Goal: Communication & Community: Answer question/provide support

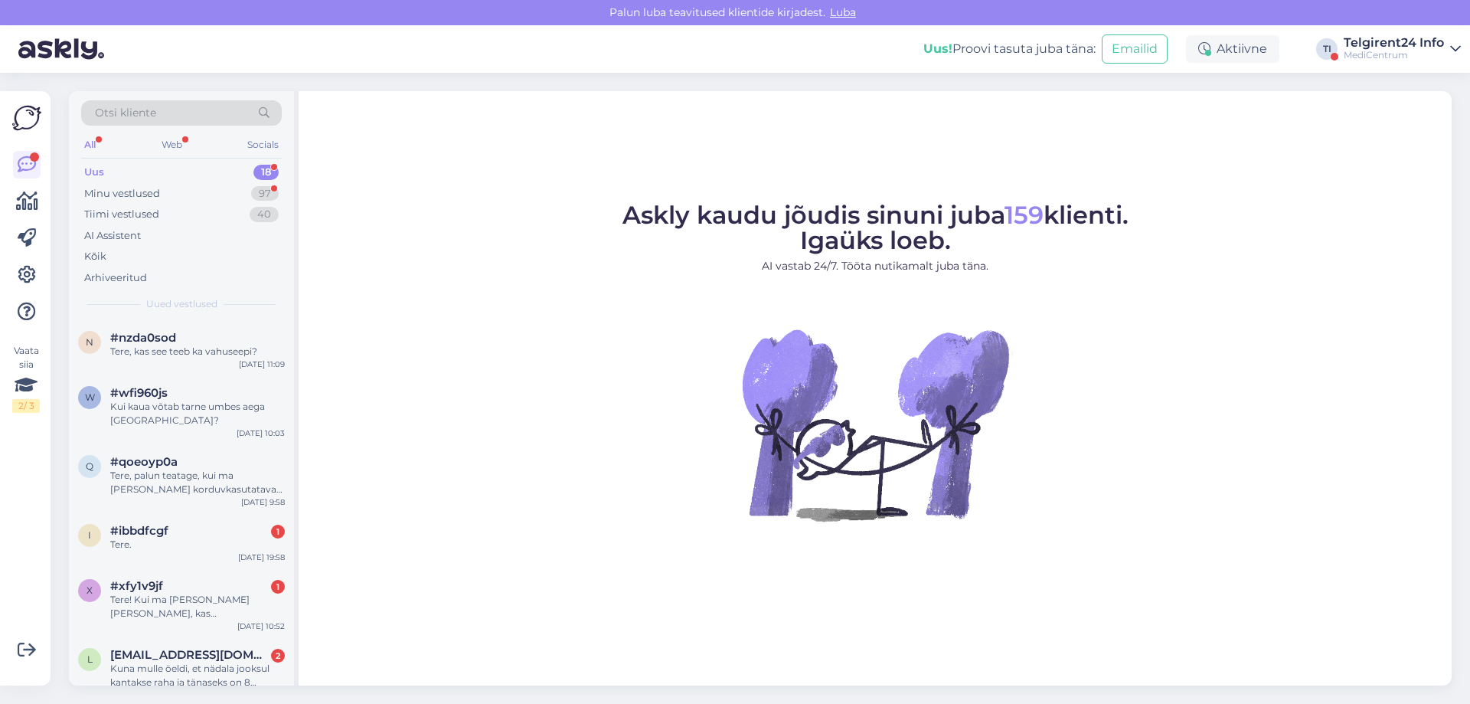
click at [1379, 54] on div "MediCentrum" at bounding box center [1394, 55] width 100 height 12
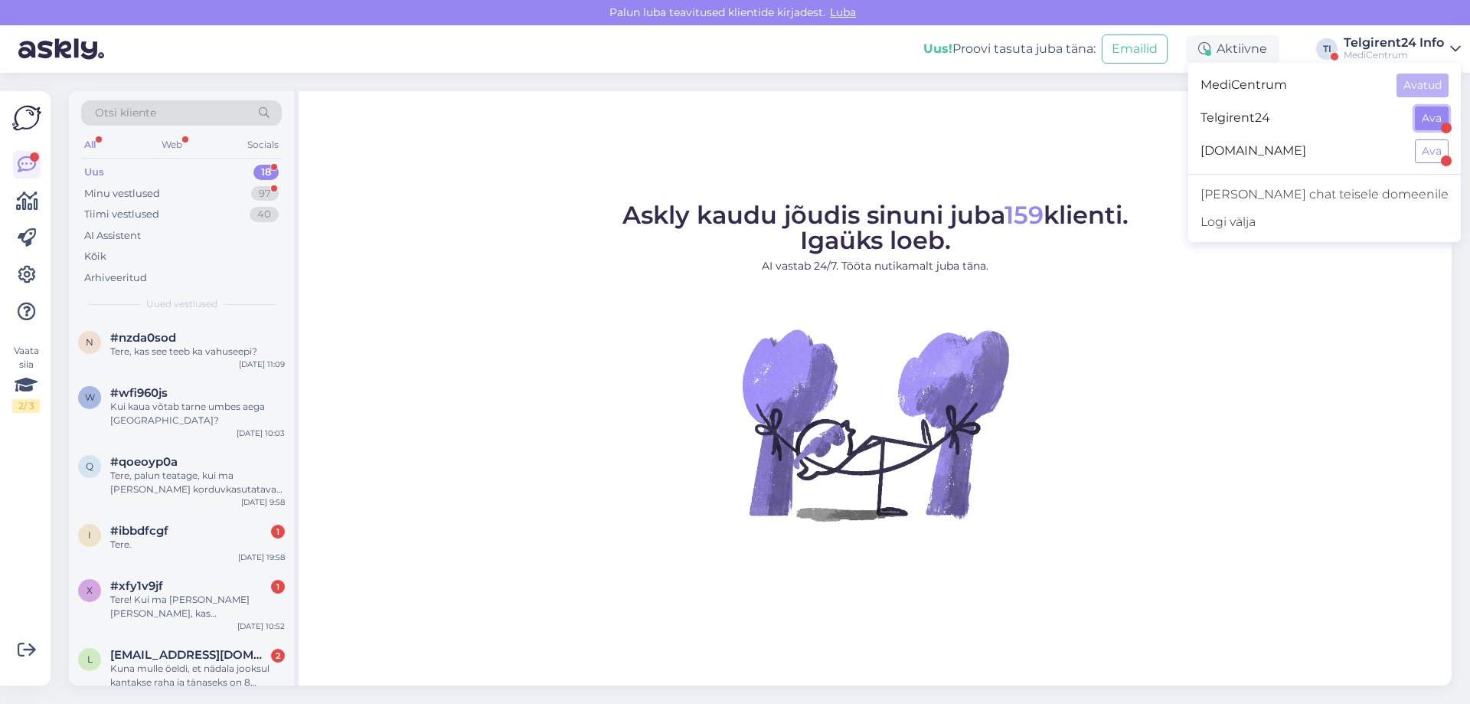
click at [1434, 128] on button "Ava" at bounding box center [1432, 118] width 34 height 24
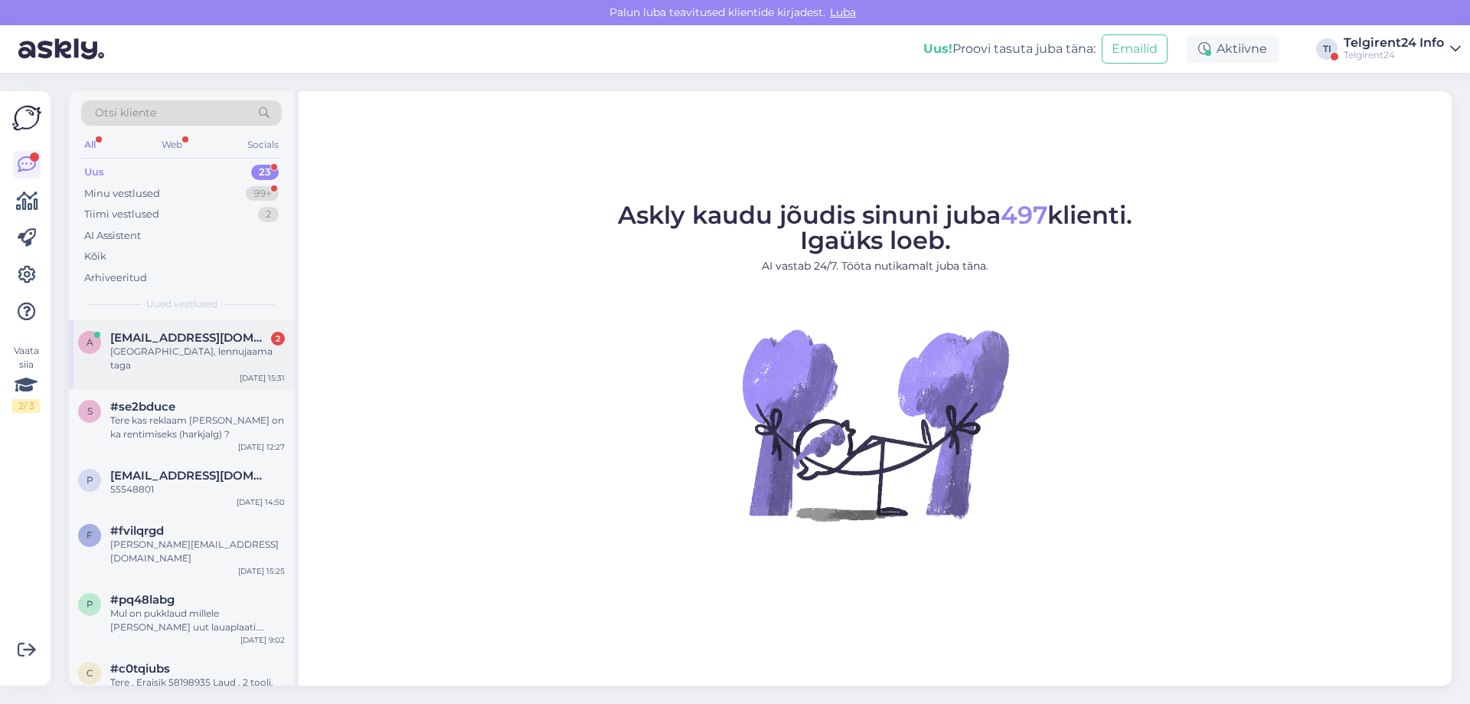
click at [193, 365] on div "a ailen@structo.ee 2 Tallinnas, lennujaama taga Aug 14 15:31" at bounding box center [181, 354] width 225 height 69
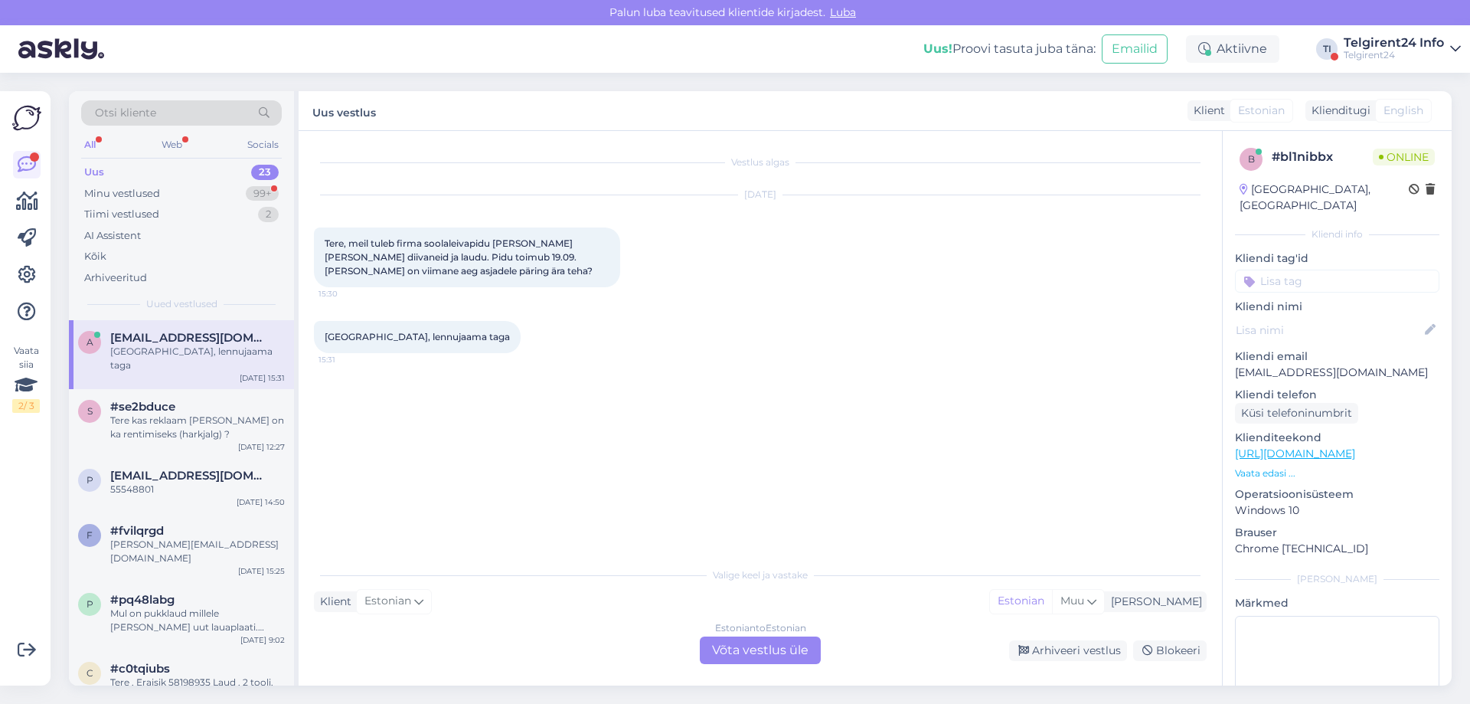
click at [754, 651] on div "Estonian to Estonian Võta vestlus üle" at bounding box center [760, 650] width 121 height 28
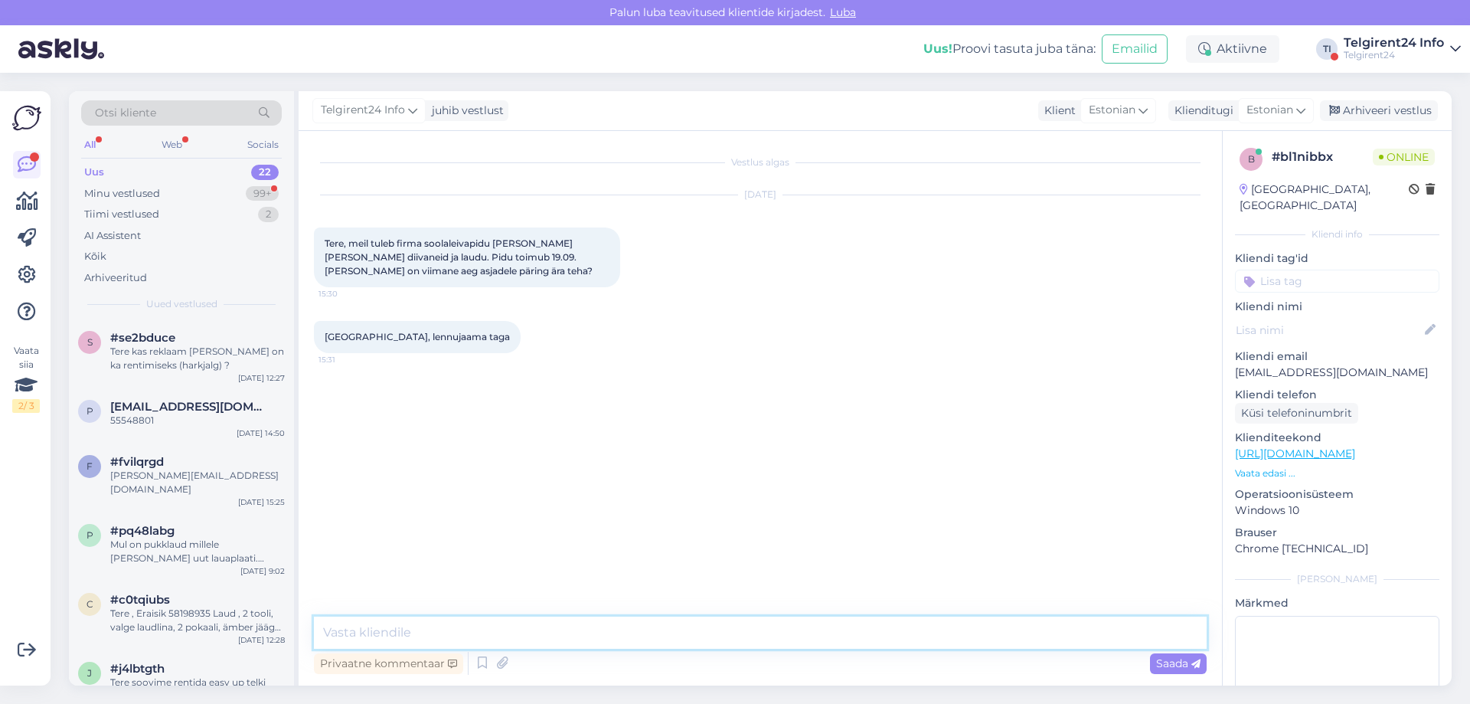
click at [710, 640] on textarea at bounding box center [760, 632] width 893 height 32
type textarea "Tere!"
click at [175, 491] on div "f #fvilqrgd lisa-sofia@yandex.ru Jun 16 15:25" at bounding box center [181, 478] width 225 height 69
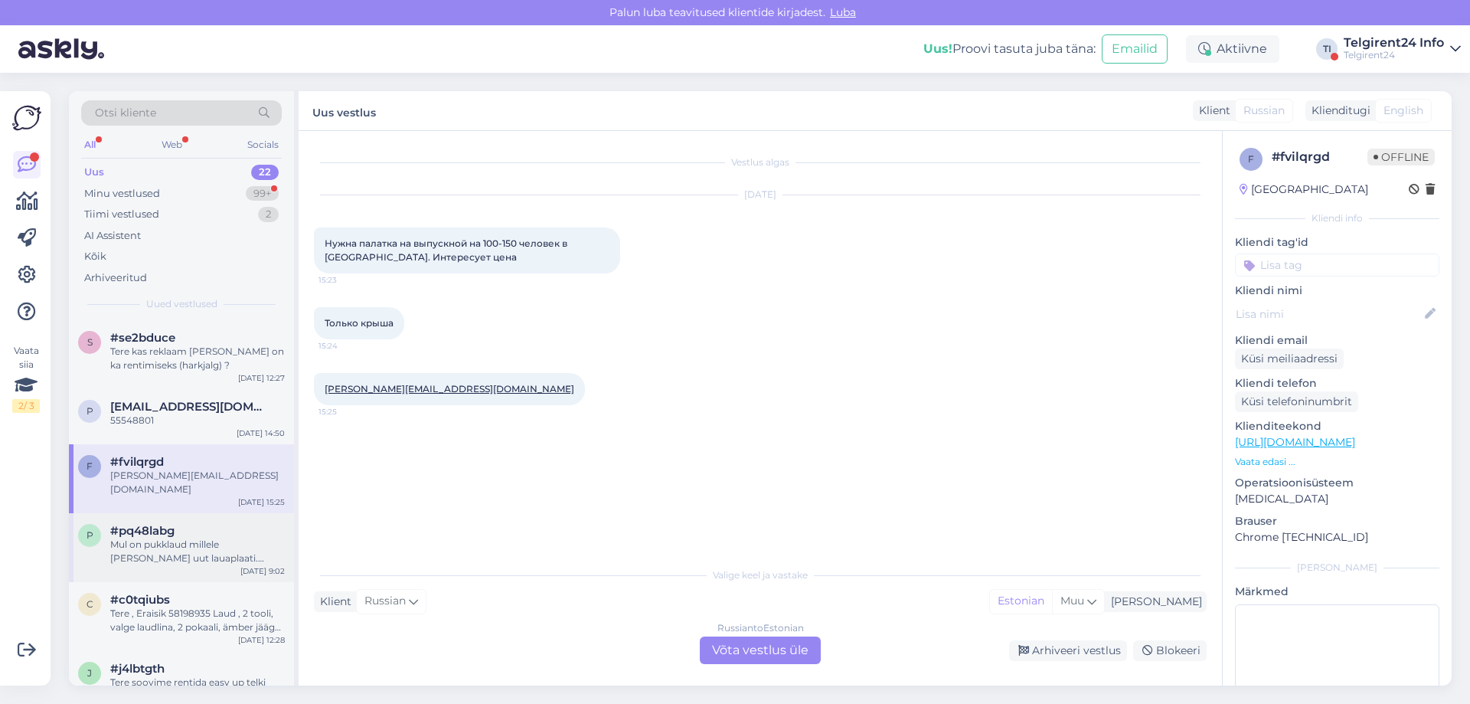
click at [179, 538] on div "Mul on pukklaud millele [PERSON_NAME] uut lauaplaati. 80cm läbimõõt. Sobiks ka …" at bounding box center [197, 552] width 175 height 28
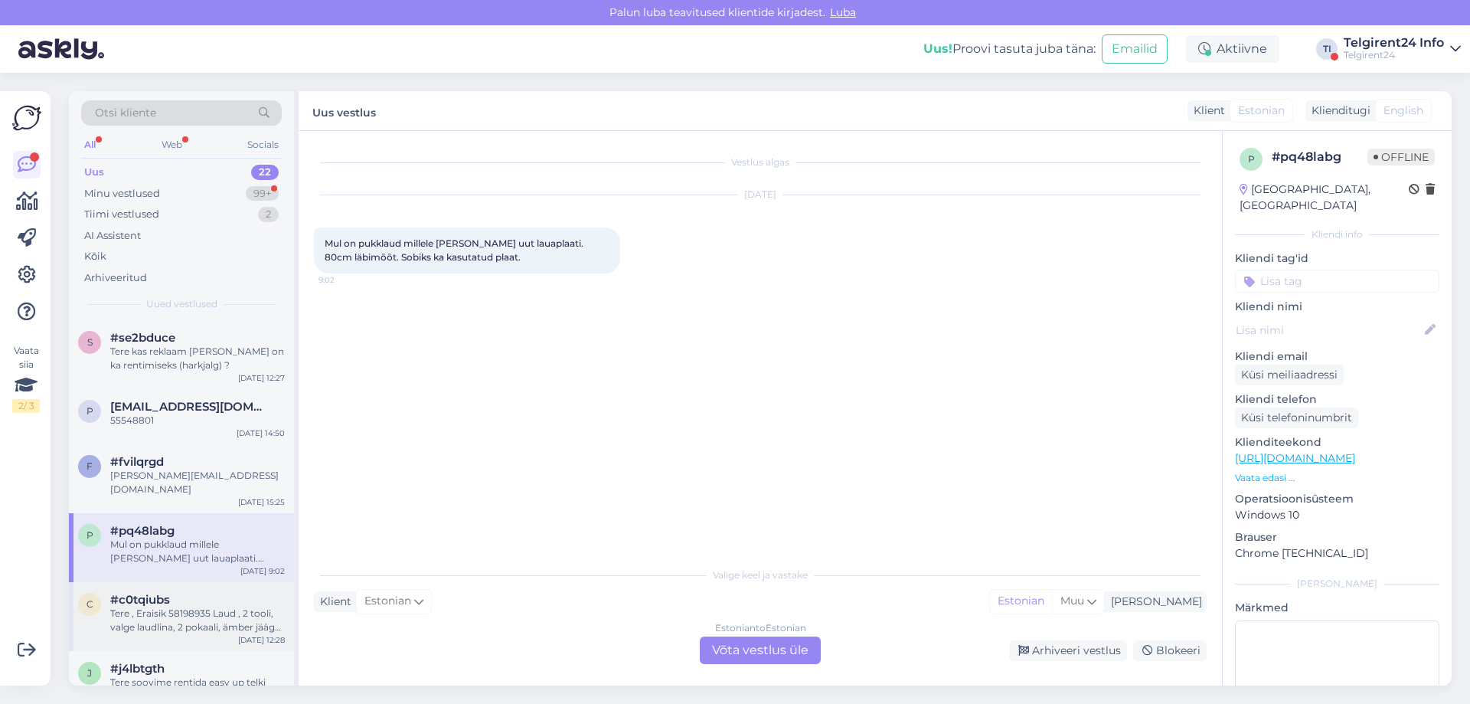
click at [175, 582] on div "c #c0tqiubs Tere , Eraisik 58198935 Laud , 2 tooli, valge laudlina, 2 pokaali, …" at bounding box center [181, 616] width 225 height 69
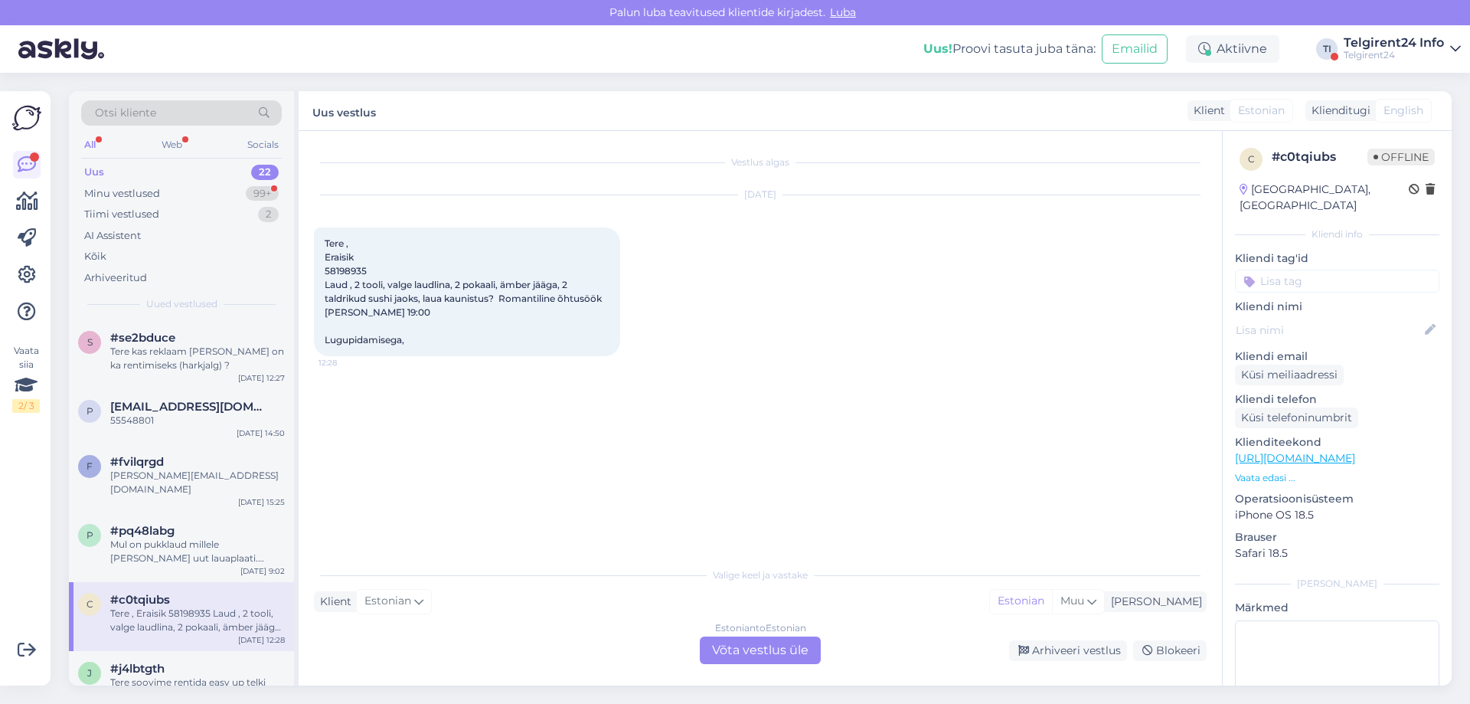
click at [166, 626] on div "c #c0tqiubs Tere , Eraisik 58198935 Laud , 2 tooli, valge laudlina, 2 pokaali, …" at bounding box center [181, 616] width 225 height 69
click at [163, 178] on div "Uus 22" at bounding box center [181, 172] width 201 height 21
click at [163, 183] on div "Minu vestlused 99+" at bounding box center [181, 193] width 201 height 21
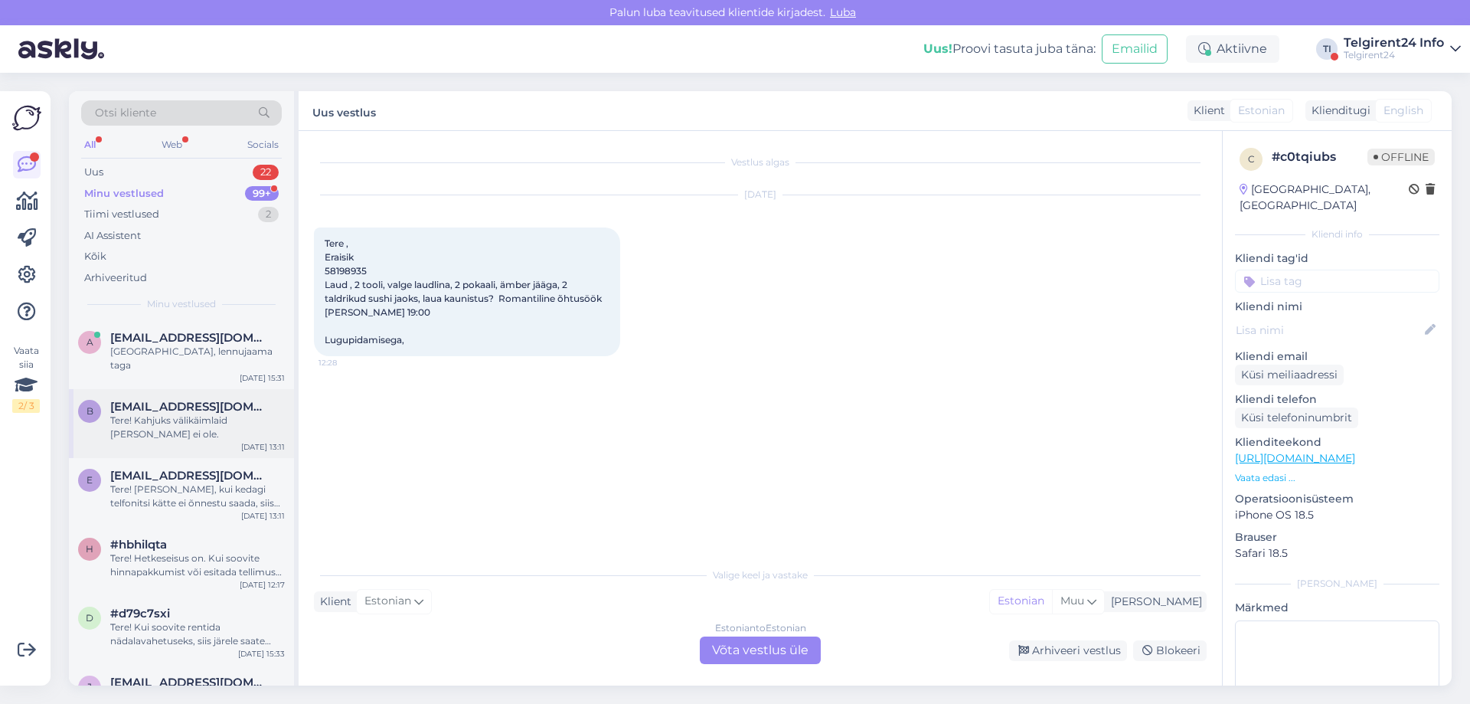
click at [163, 424] on div "Tere! Kahjuks välikäimlaid [PERSON_NAME] ei ole." at bounding box center [197, 428] width 175 height 28
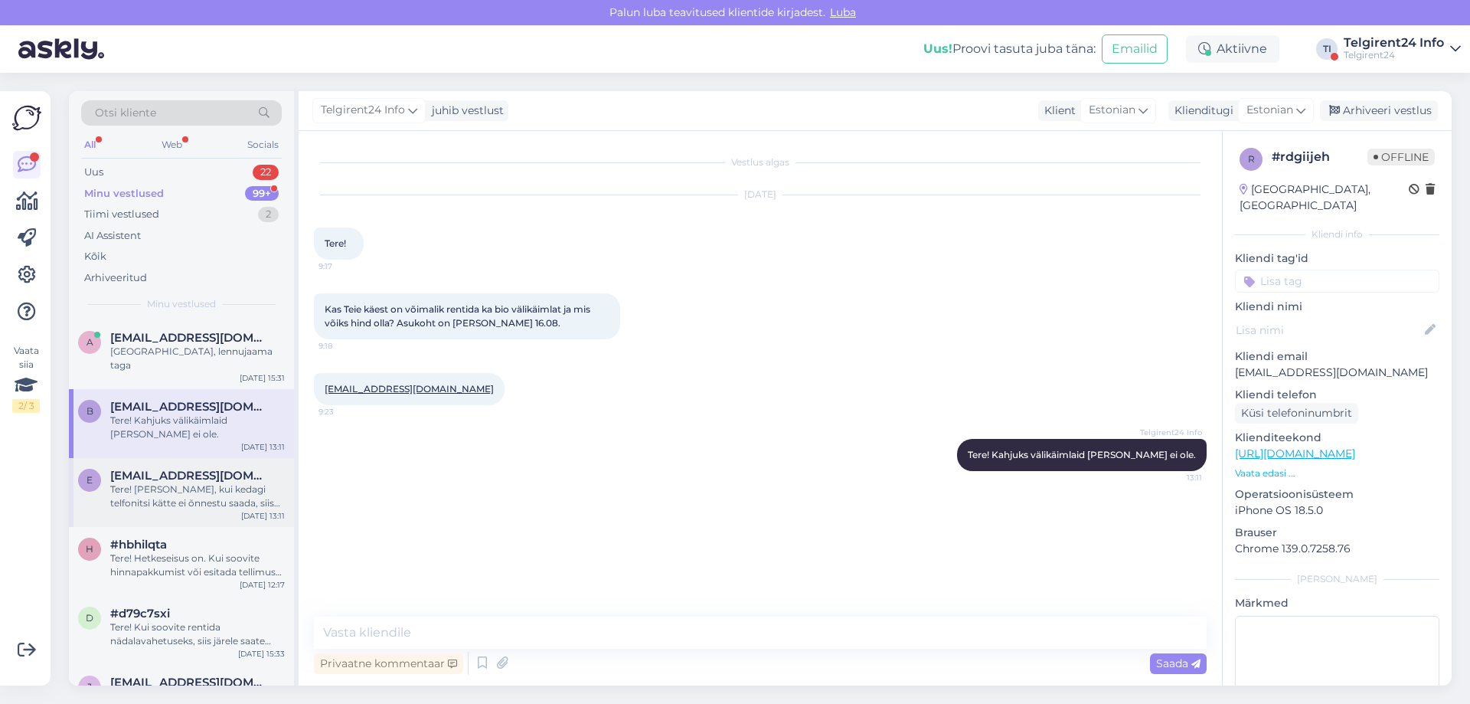
click at [162, 469] on span "[EMAIL_ADDRESS][DOMAIN_NAME]" at bounding box center [189, 476] width 159 height 14
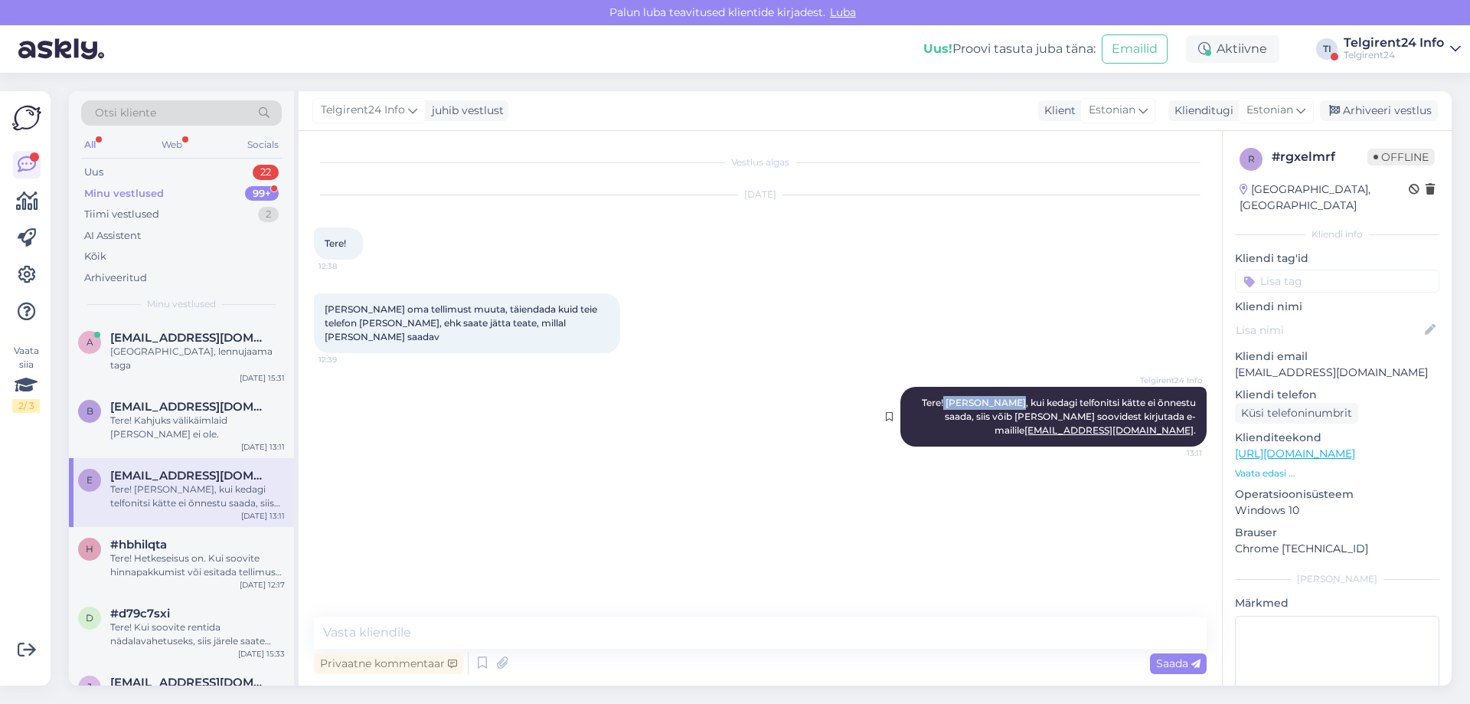
drag, startPoint x: 946, startPoint y: 390, endPoint x: 1005, endPoint y: 387, distance: 59.0
click at [1005, 397] on span "Tere! Juhul, kui kedagi telfonitsi kätte ei õnnestu saada, siis võib alati oma …" at bounding box center [1060, 416] width 276 height 39
click at [1067, 397] on span "Tere! Juhul, kui kedagi telfonitsi kätte ei õnnestu saada, siis võib alati oma …" at bounding box center [1060, 416] width 276 height 39
click at [165, 551] on div "Tere! Hetkeseisus on. Kui soovite hinnapakkumist või esitada tellimust, siis pa…" at bounding box center [197, 565] width 175 height 28
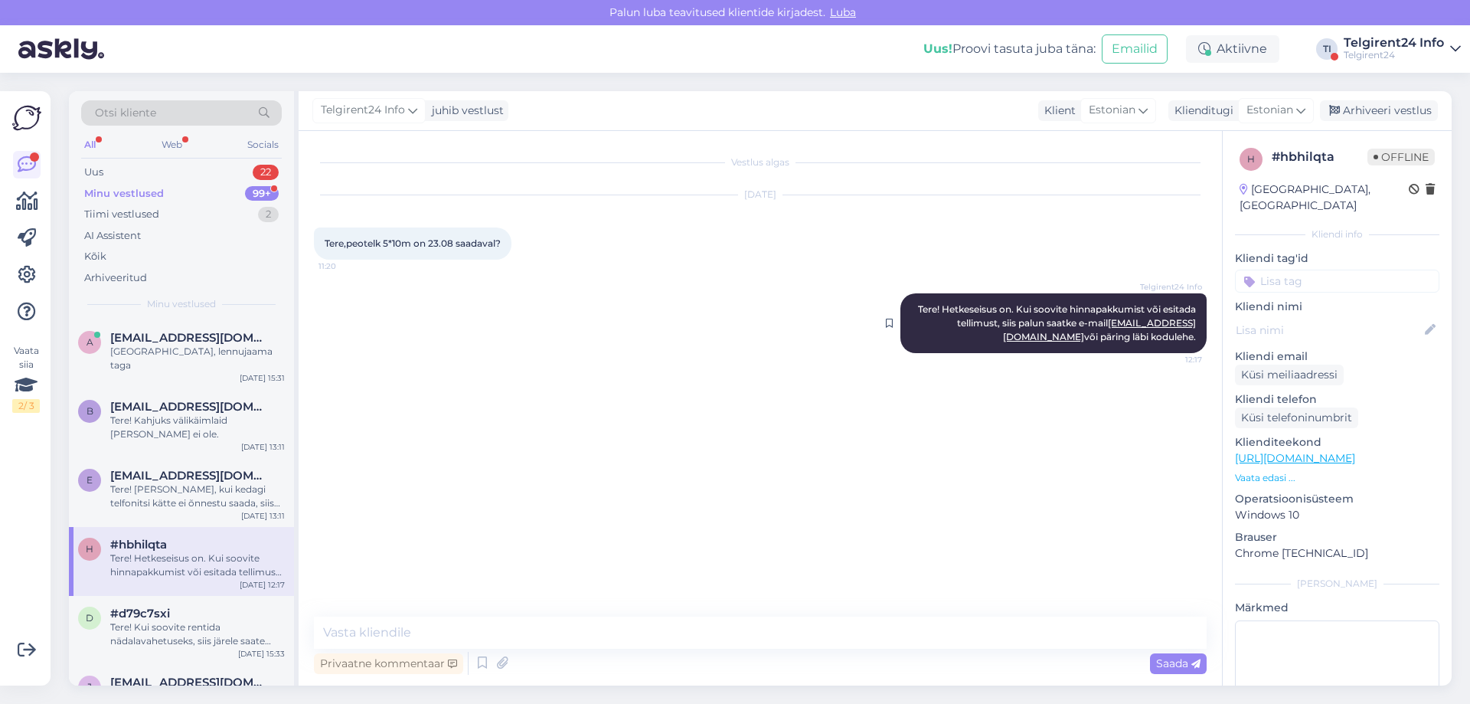
drag, startPoint x: 1014, startPoint y: 309, endPoint x: 1200, endPoint y: 340, distance: 188.6
click at [1200, 340] on div "Telgirent24 Info Tere! Hetkeseisus on. Kui soovite hinnapakkumist või esitada t…" at bounding box center [1054, 323] width 306 height 60
copy span "Kui soovite hinnapakkumist või esitada tellimust, siis palun saatke e-mail info…"
click at [176, 355] on div "[GEOGRAPHIC_DATA], lennujaama taga" at bounding box center [197, 359] width 175 height 28
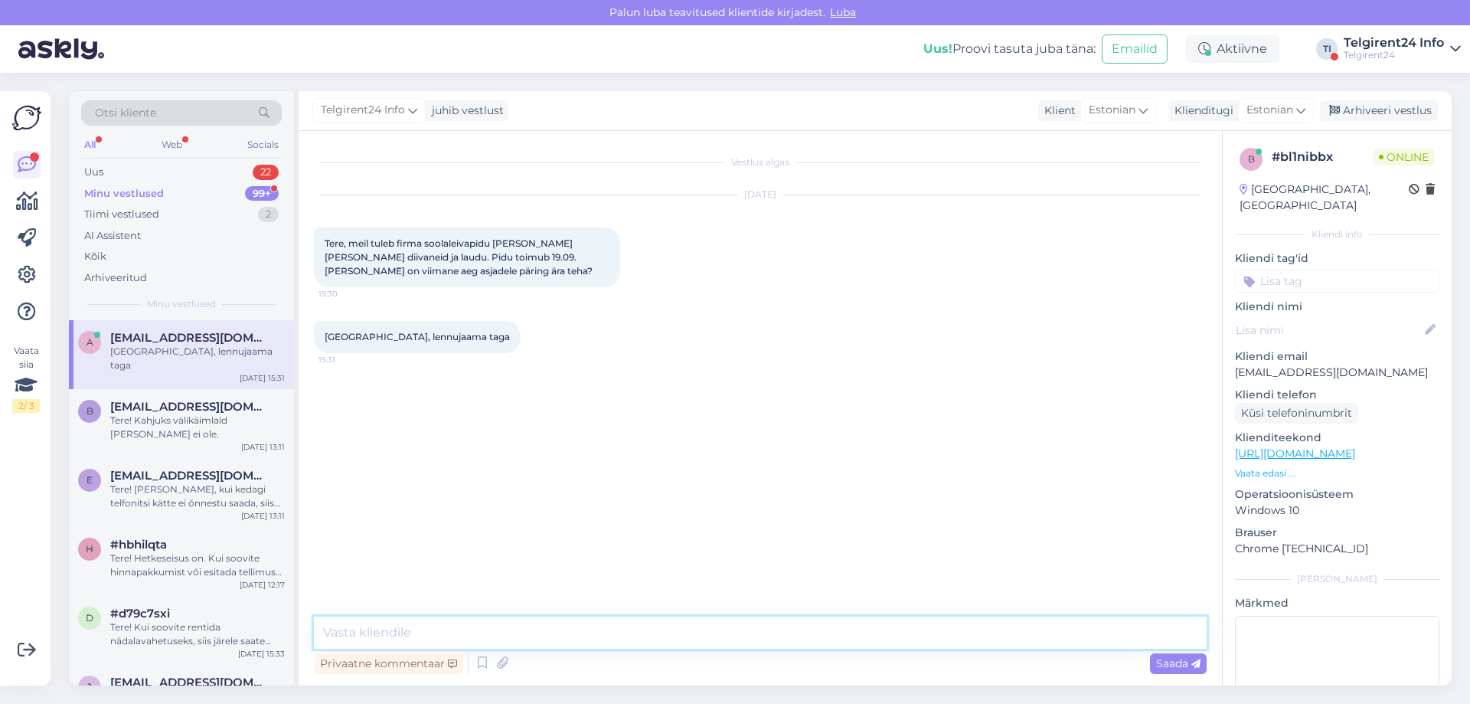
click at [422, 625] on textarea at bounding box center [760, 632] width 893 height 32
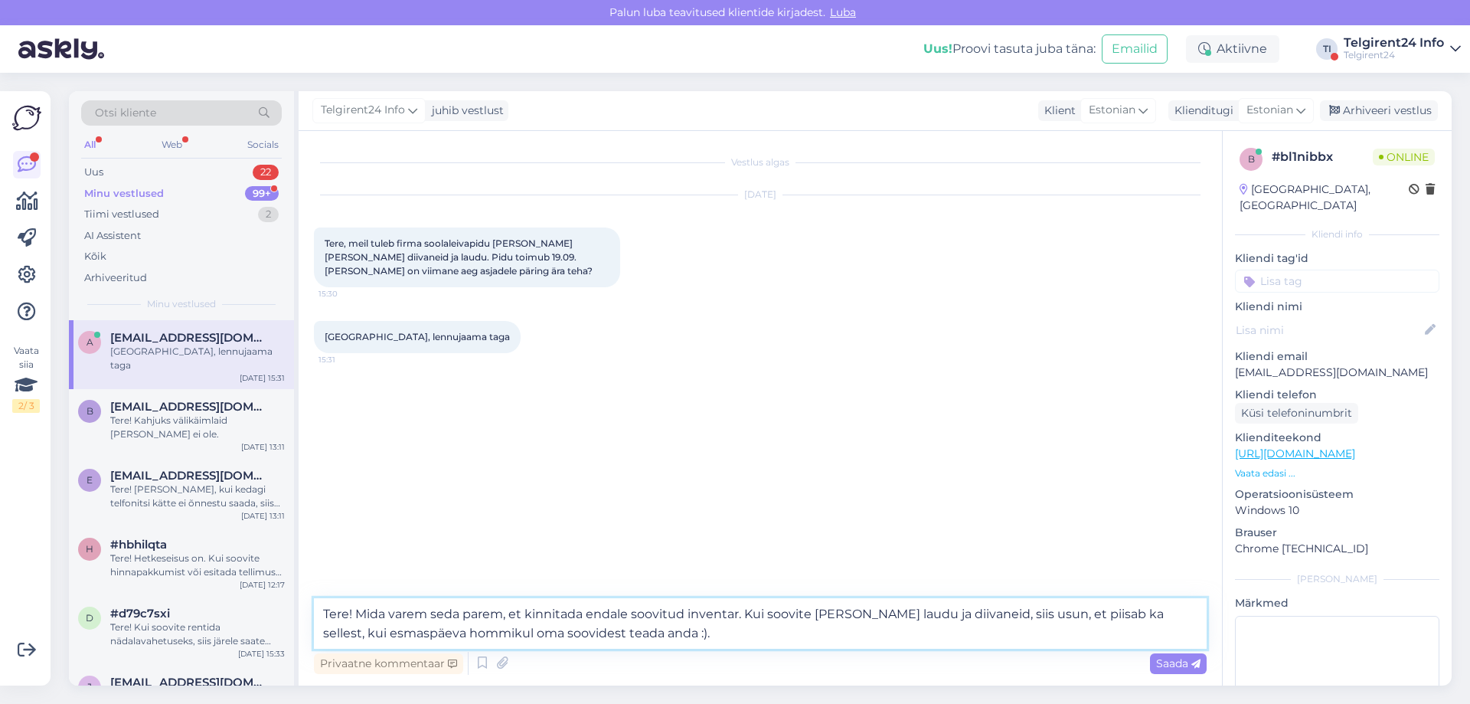
paste textarea "Kui soovite hinnapakkumist või esitada tellimust, siis palun saatke e-mail info…"
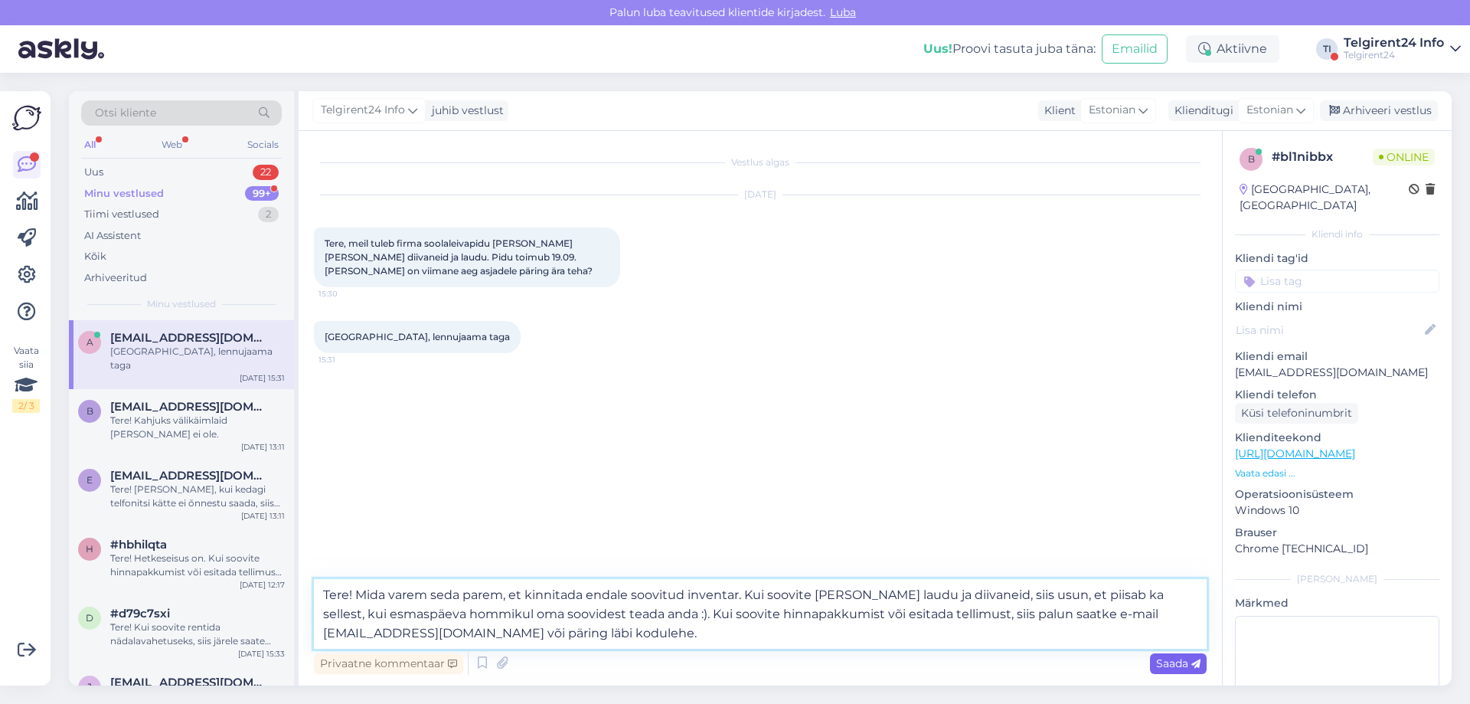
type textarea "Tere! Mida varem seda parem, et kinnitada endale soovitud inventar. Kui soovite…"
click at [1172, 658] on span "Saada" at bounding box center [1178, 663] width 44 height 14
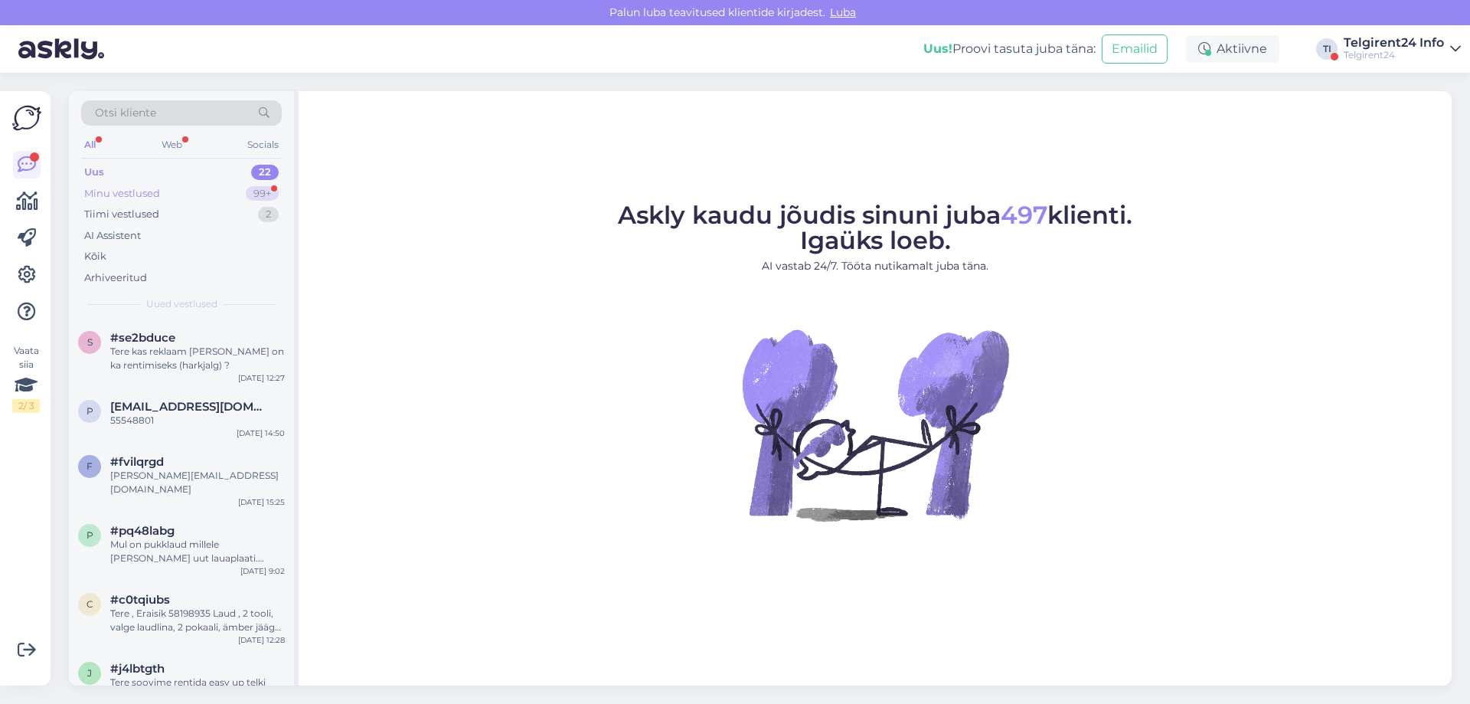
click at [205, 189] on div "Minu vestlused 99+" at bounding box center [181, 193] width 201 height 21
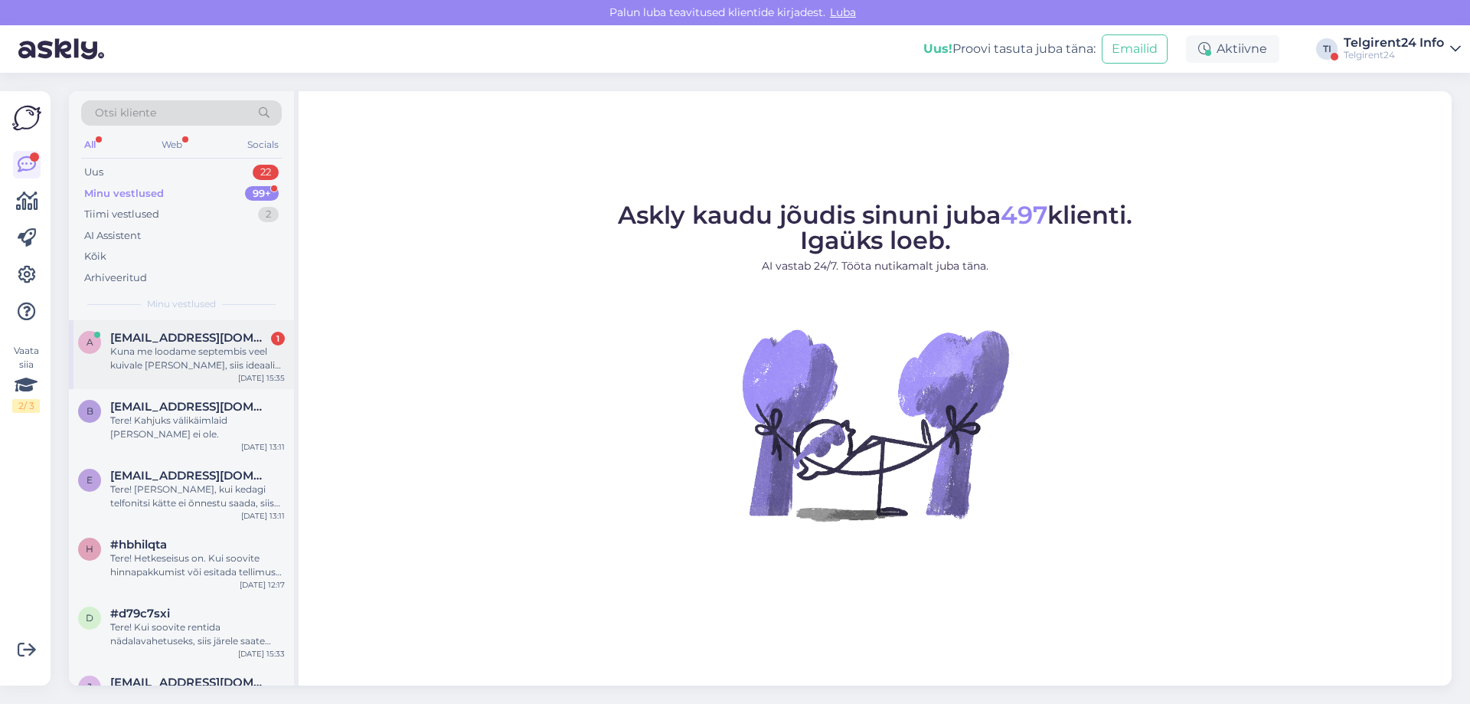
click at [193, 356] on div "Kuna me loodame septembis veel kuivale [PERSON_NAME], siis ideaalis teeks istum…" at bounding box center [197, 359] width 175 height 28
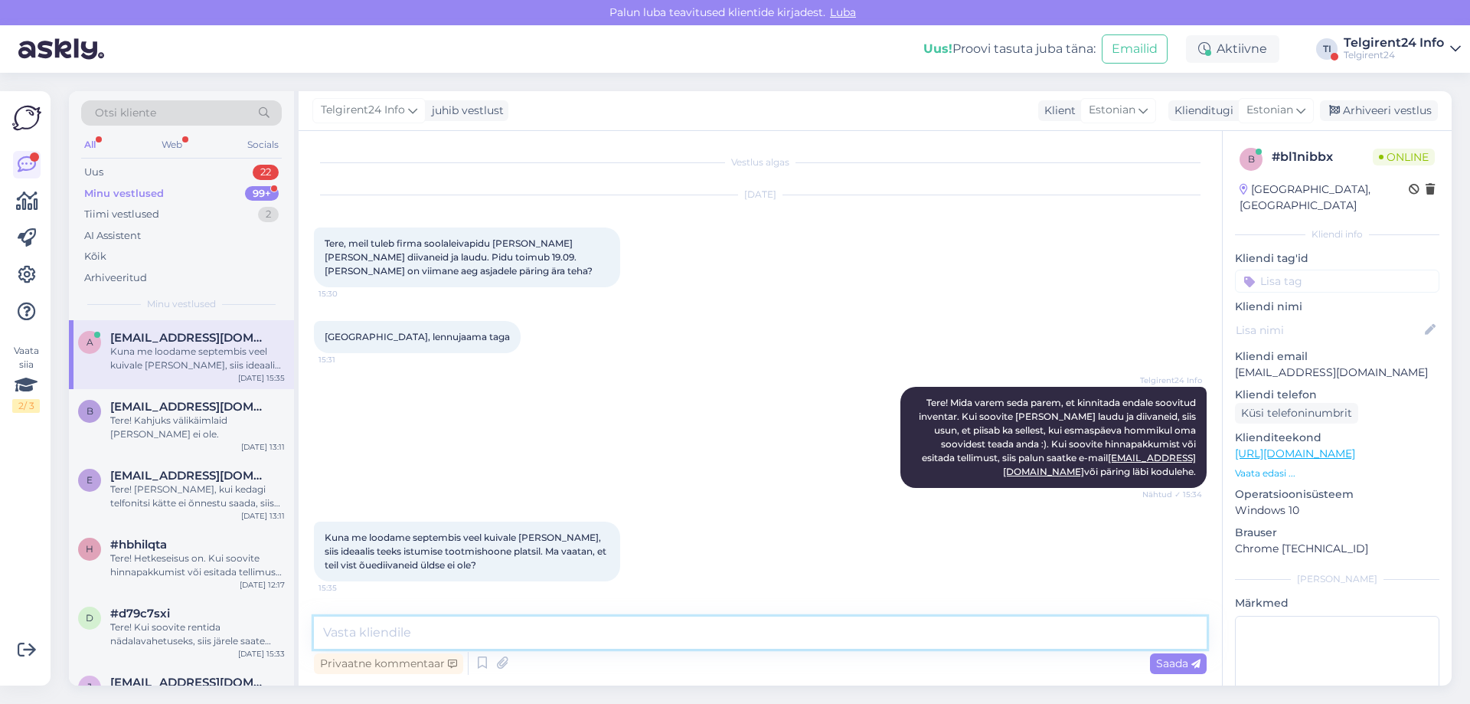
click at [653, 623] on textarea at bounding box center [760, 632] width 893 height 32
type textarea "Mida mõtlete õuediivanite all? Enda rendivalikus olevaid diivaneid saab ka väli…"
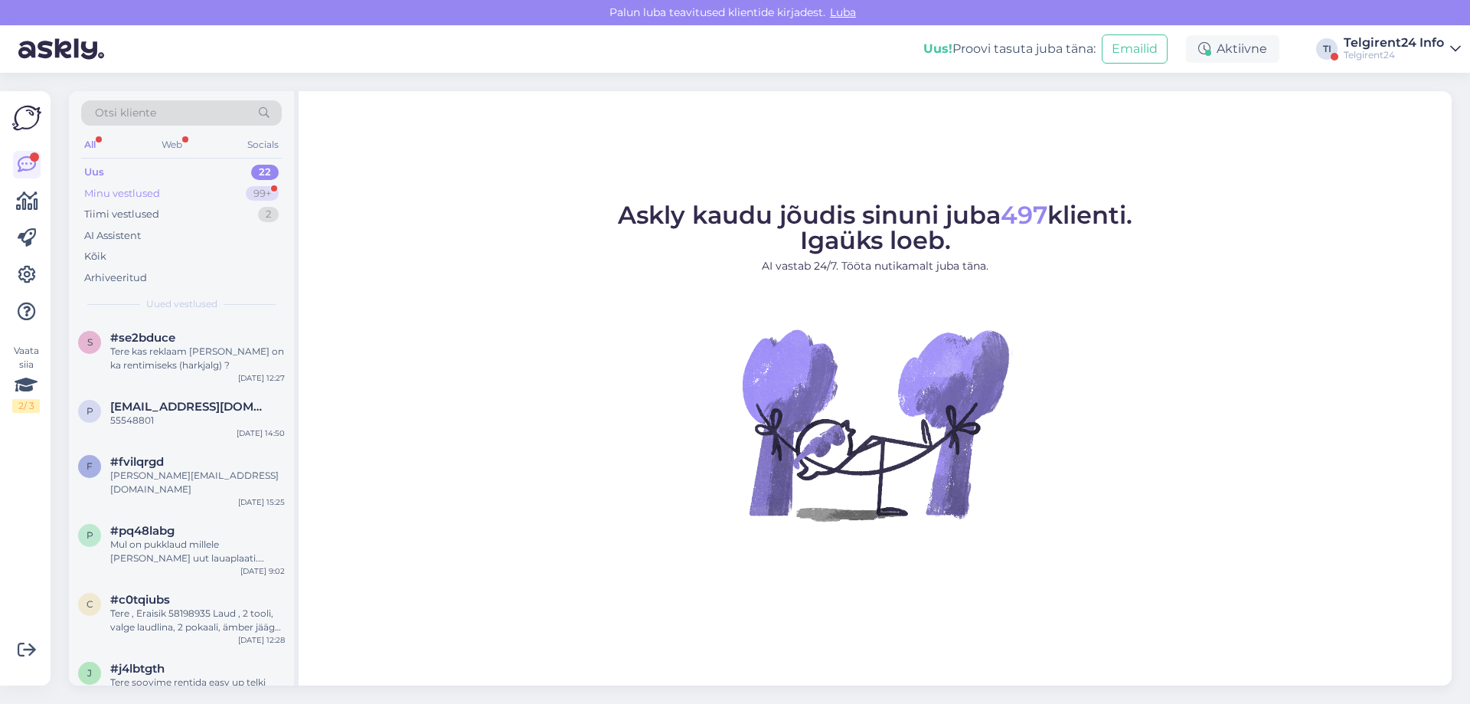
click at [160, 195] on div "Minu vestlused 99+" at bounding box center [181, 193] width 201 height 21
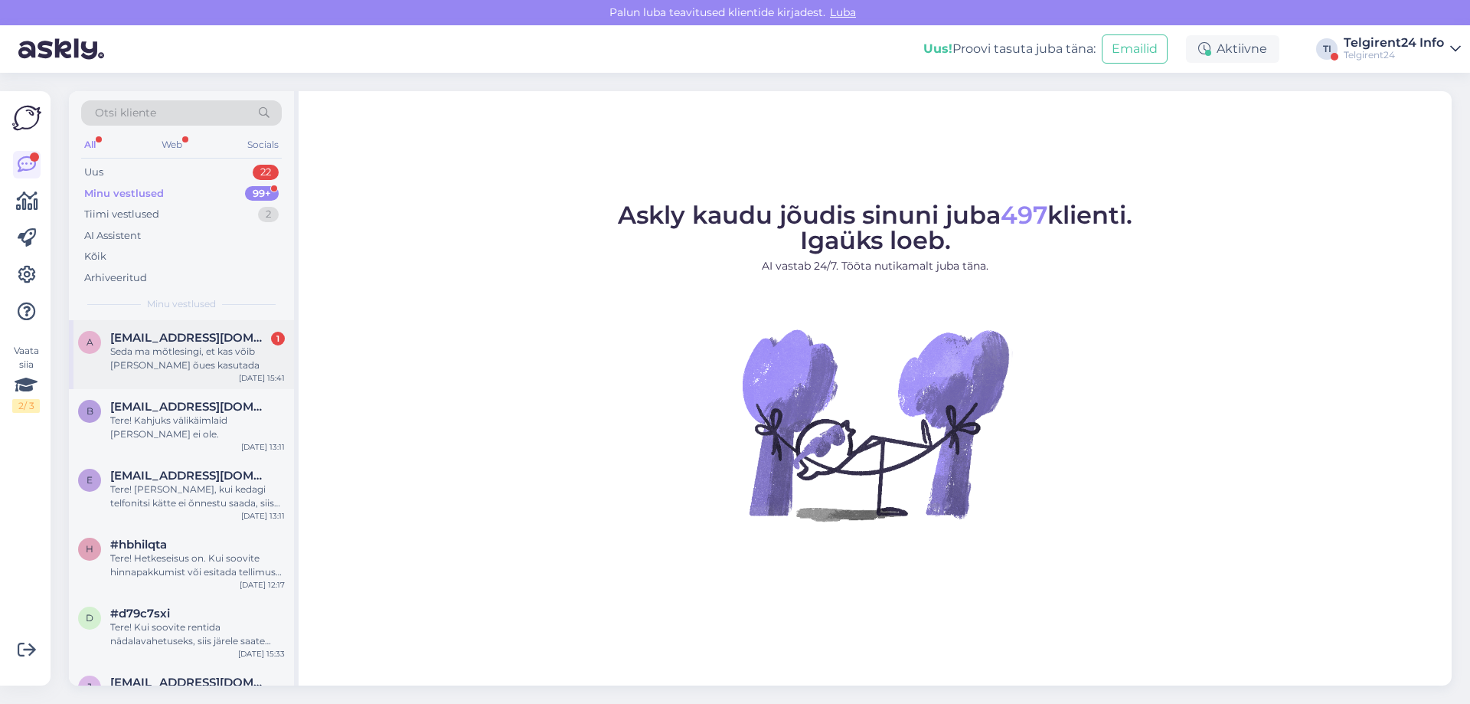
click at [175, 340] on span "[EMAIL_ADDRESS][DOMAIN_NAME]" at bounding box center [189, 338] width 159 height 14
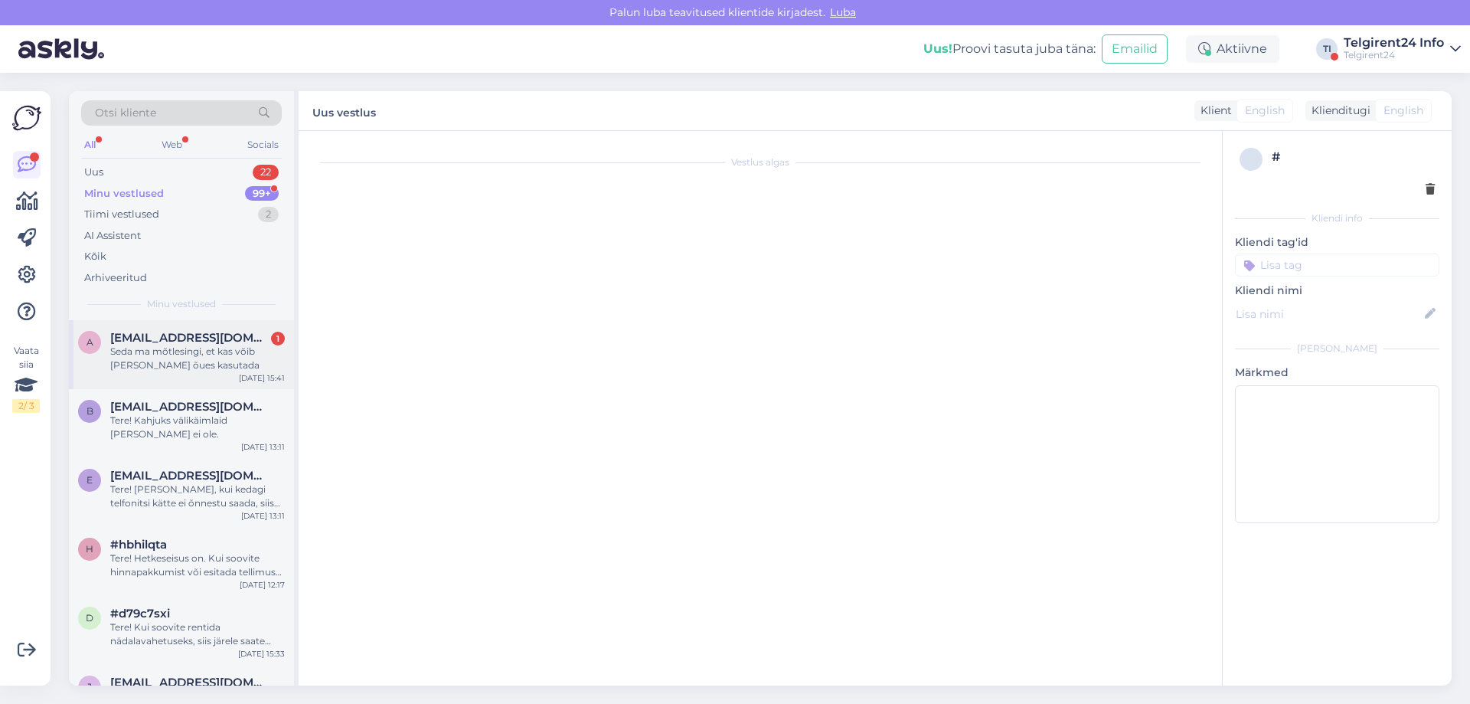
scroll to position [141, 0]
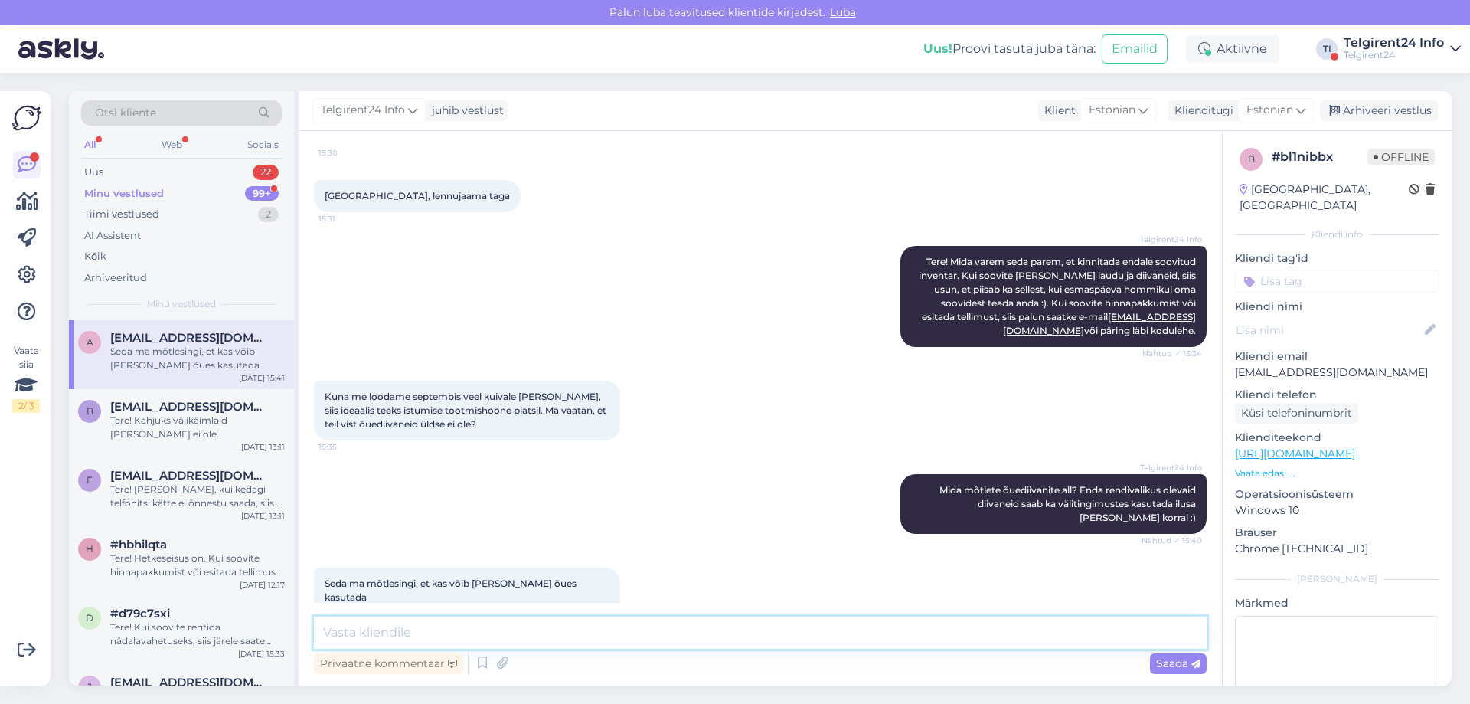
click at [614, 626] on textarea at bounding box center [760, 632] width 893 height 32
type textarea "jaa loomulikult"
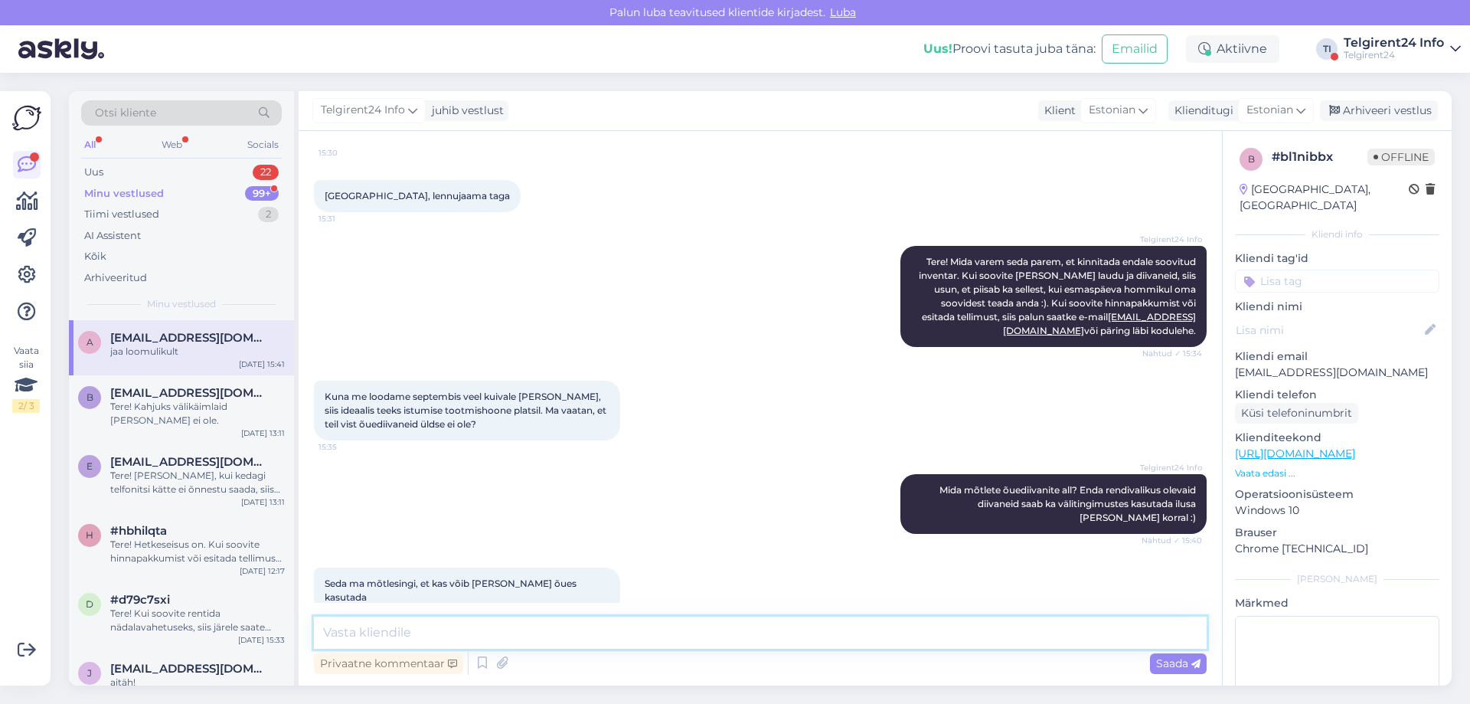
scroll to position [207, 0]
